Goal: Transaction & Acquisition: Purchase product/service

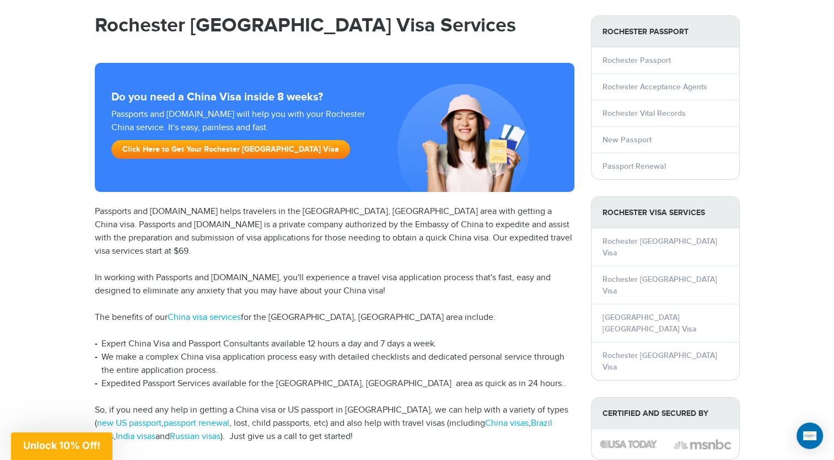
scroll to position [93, 0]
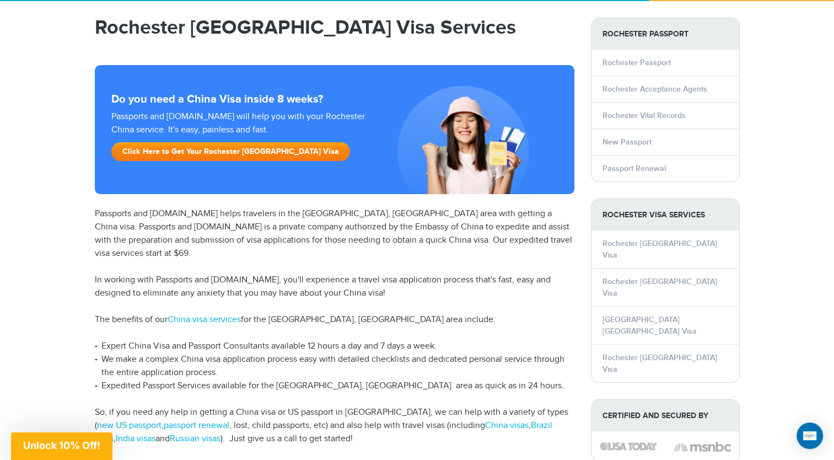
click at [227, 156] on link "Click Here to Get Your Rochester China Visa" at bounding box center [230, 151] width 239 height 19
click at [215, 153] on link "Click Here to Get Your Rochester [GEOGRAPHIC_DATA] Visa" at bounding box center [230, 151] width 239 height 19
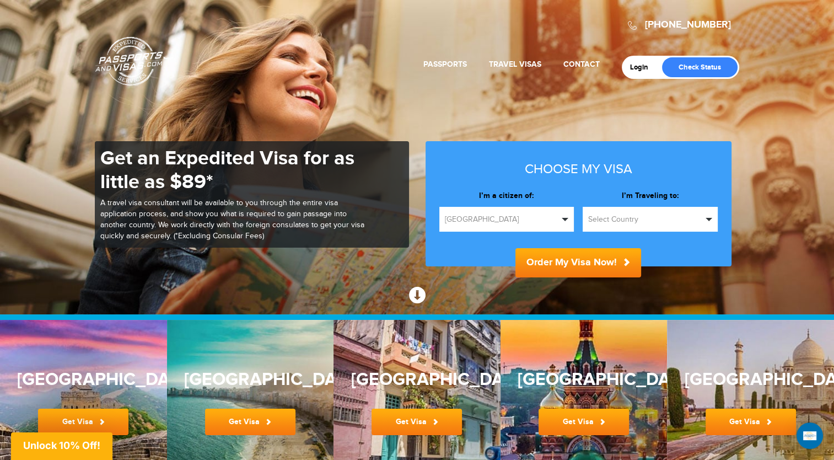
click at [625, 220] on span "Select Country" at bounding box center [645, 219] width 114 height 11
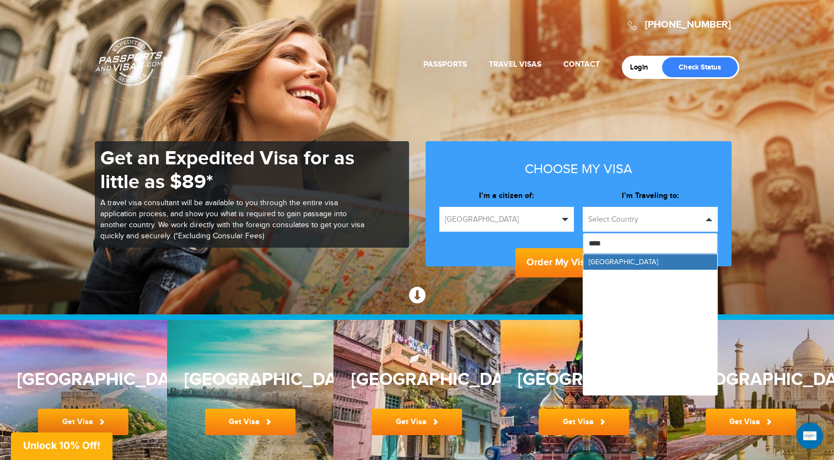
type input "*****"
click at [620, 265] on link "[GEOGRAPHIC_DATA]" at bounding box center [650, 261] width 134 height 15
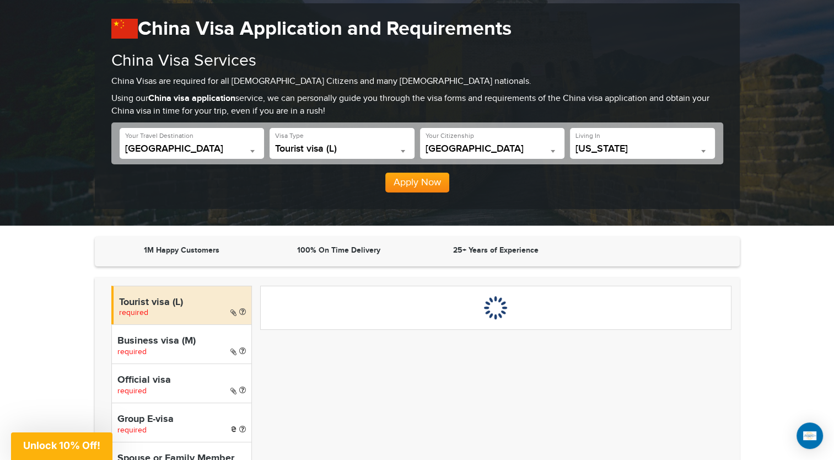
scroll to position [153, 0]
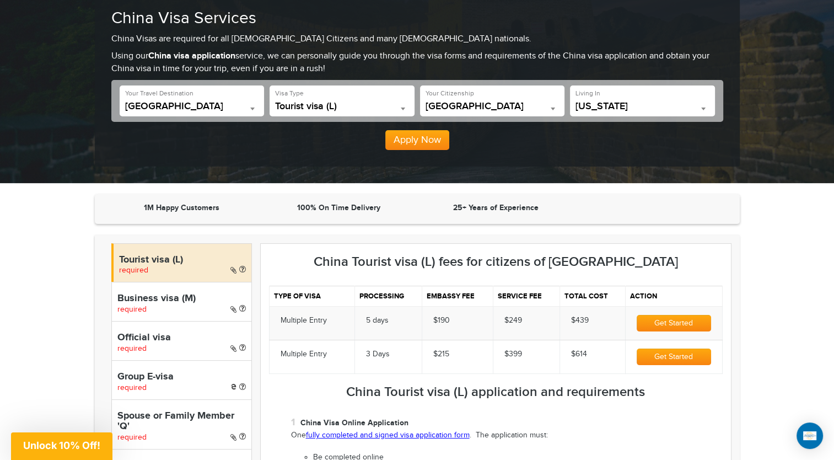
click at [175, 299] on h4 "Business visa (M)" at bounding box center [181, 298] width 128 height 11
select select "*****"
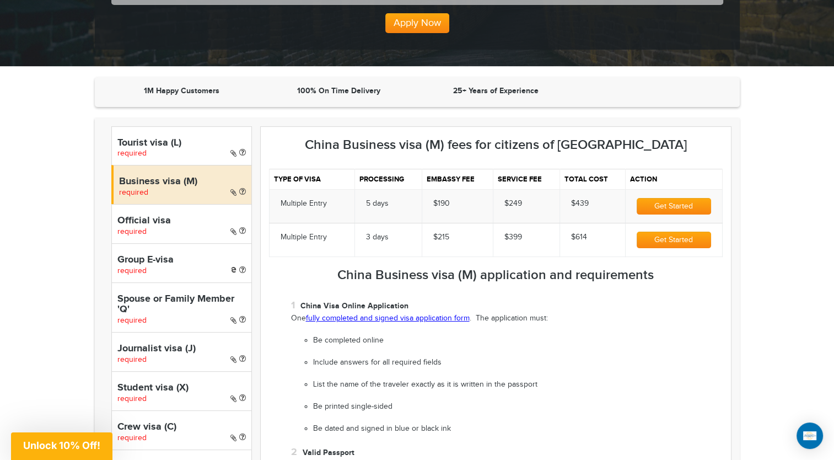
scroll to position [272, 0]
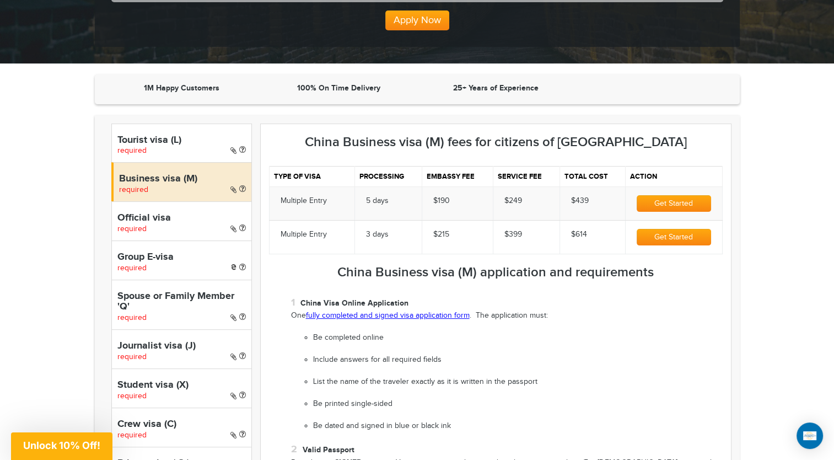
click at [667, 204] on button "Get Started" at bounding box center [673, 203] width 74 height 17
